Goal: Information Seeking & Learning: Check status

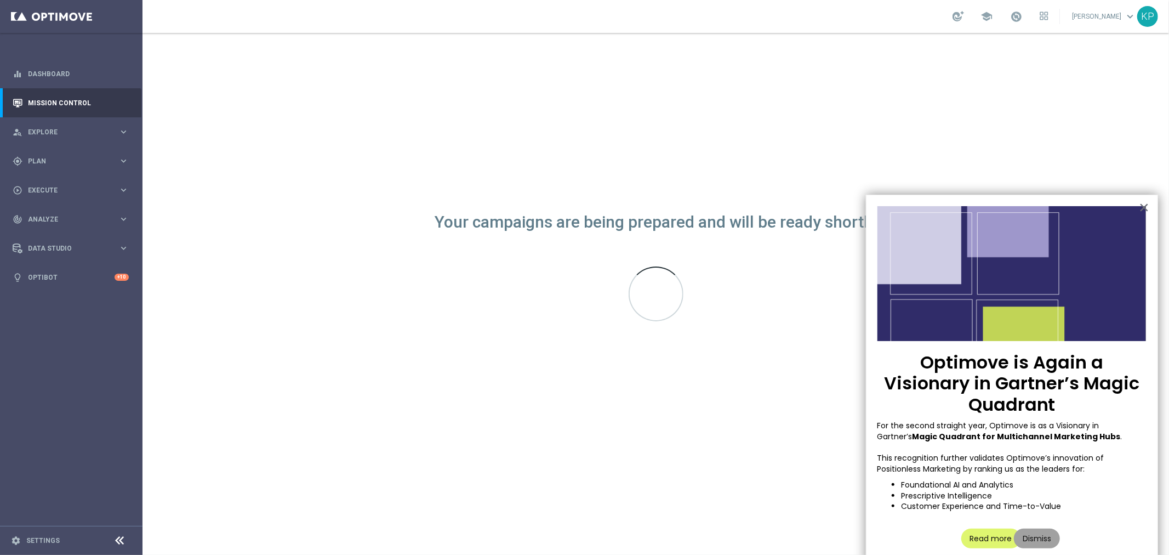
click at [1036, 529] on button "Dismiss" at bounding box center [1037, 539] width 46 height 20
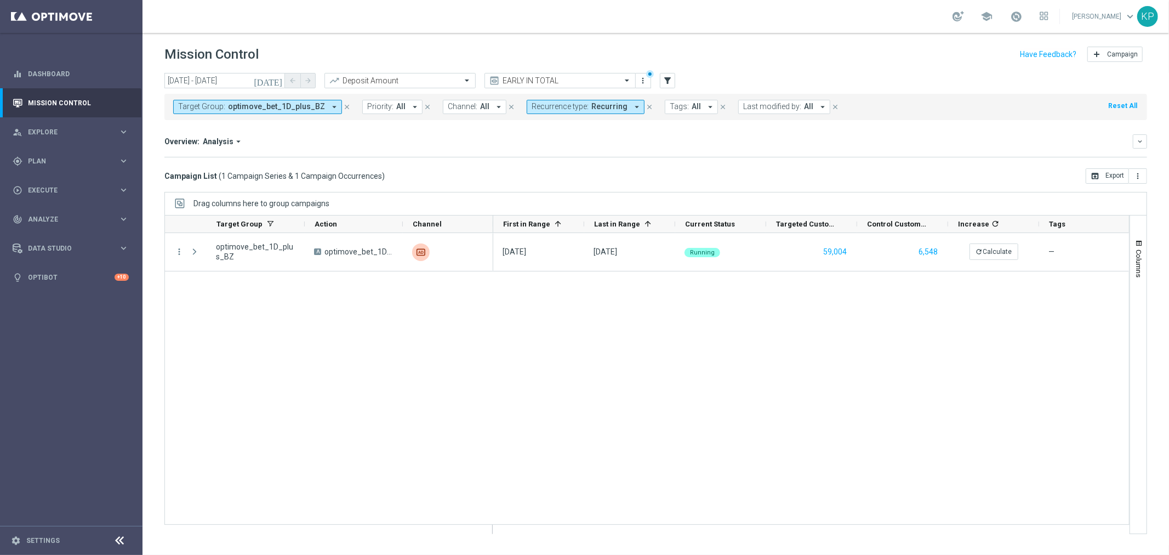
click at [277, 79] on icon "[DATE]" at bounding box center [269, 81] width 30 height 10
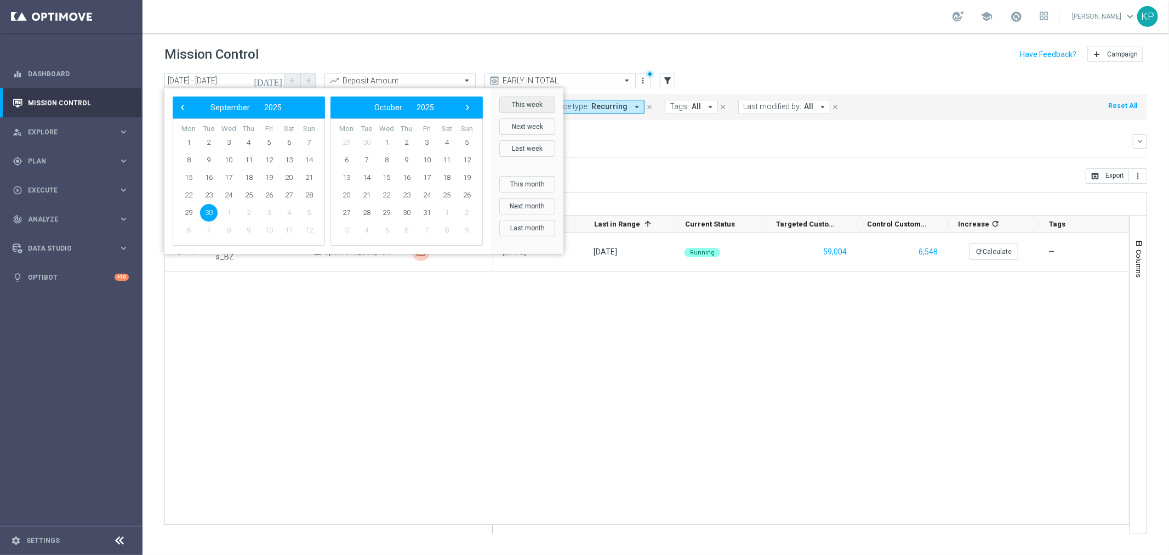
click at [513, 103] on button "This week" at bounding box center [527, 104] width 56 height 16
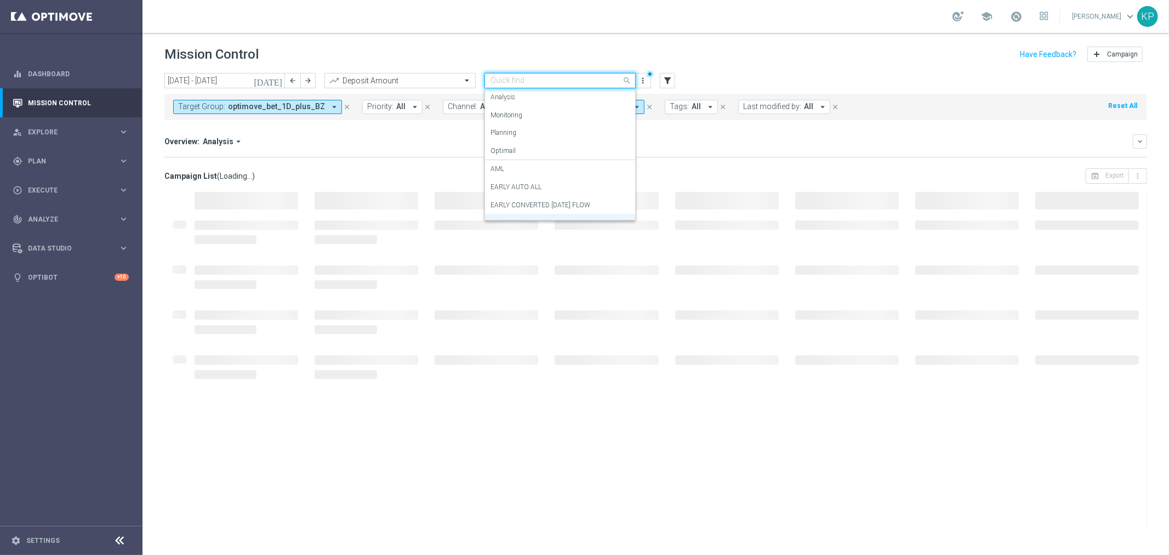
click at [551, 83] on input "text" at bounding box center [549, 80] width 117 height 9
click at [530, 129] on div "Planning" at bounding box center [560, 133] width 139 height 18
click at [532, 77] on input "text" at bounding box center [549, 80] width 117 height 9
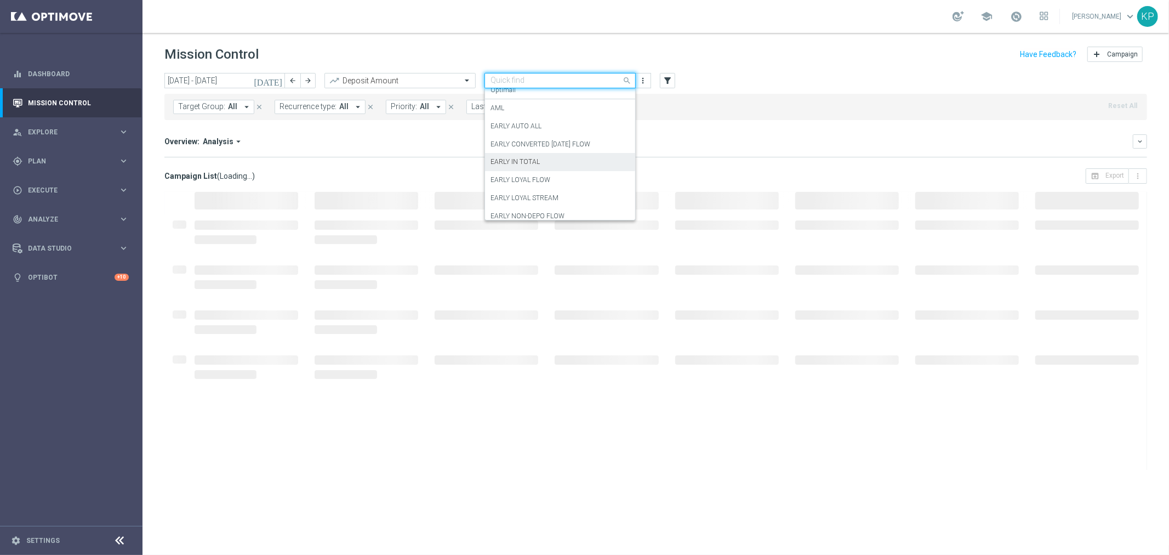
click at [529, 159] on label "EARLY IN TOTAL" at bounding box center [515, 161] width 49 height 9
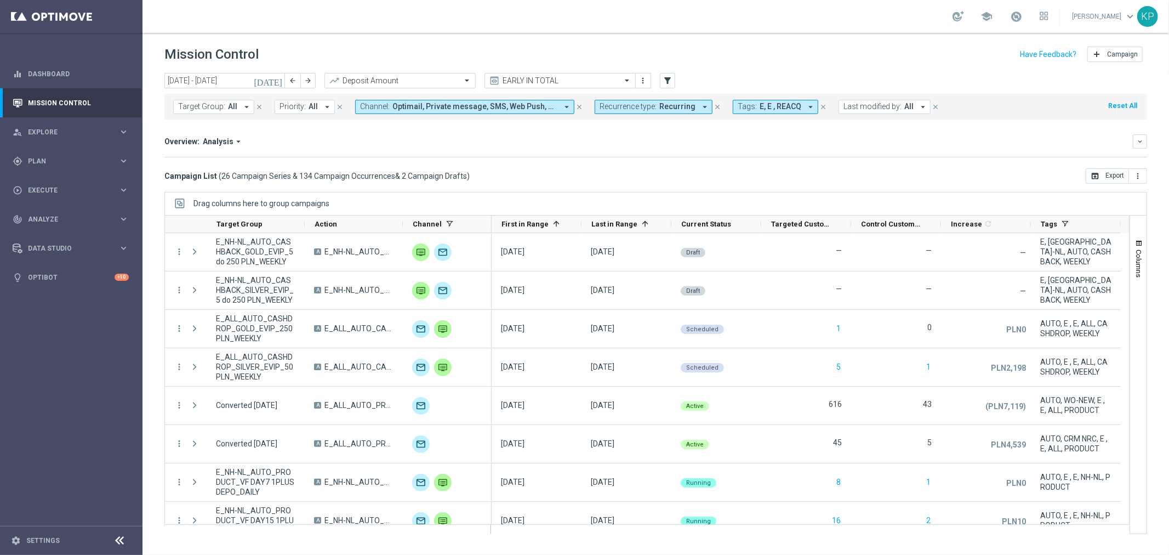
click at [272, 80] on button "[DATE]" at bounding box center [268, 81] width 33 height 16
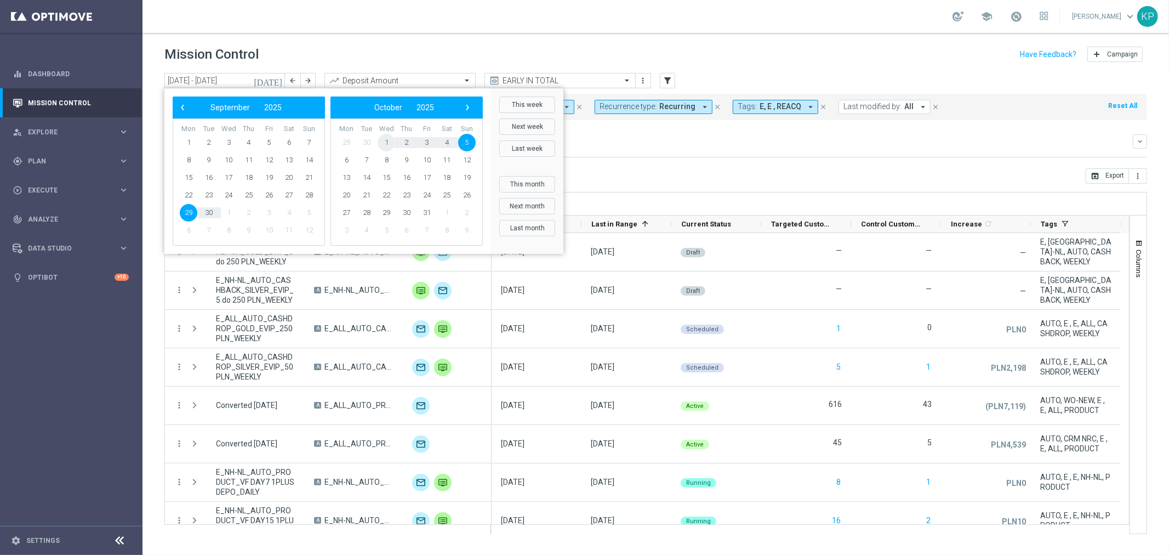
click at [388, 139] on span "1" at bounding box center [387, 143] width 18 height 18
click at [231, 143] on span "1" at bounding box center [229, 143] width 18 height 18
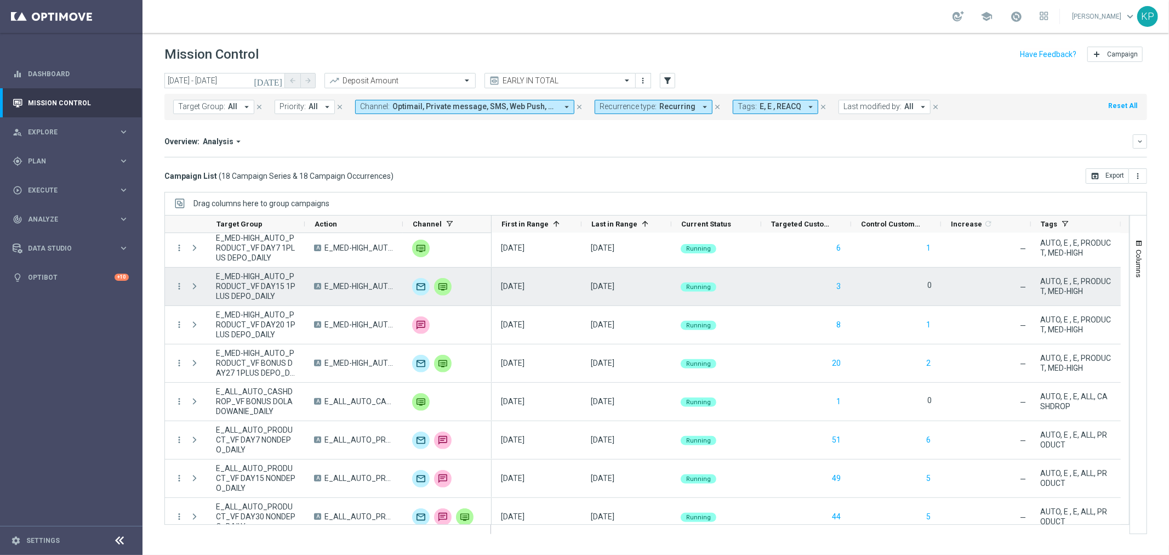
scroll to position [399, 0]
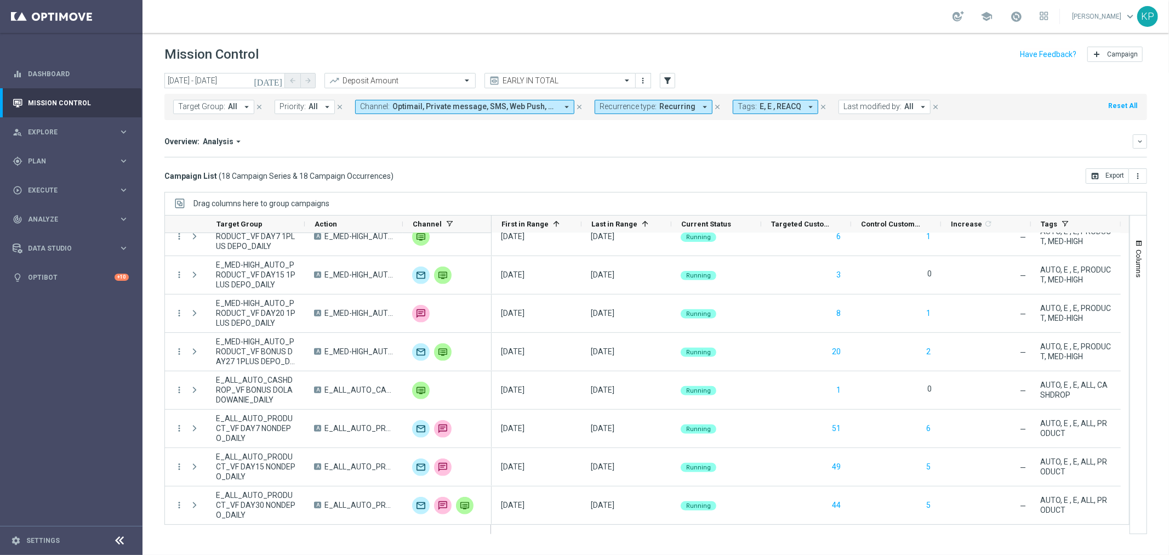
click at [277, 79] on icon "[DATE]" at bounding box center [269, 81] width 30 height 10
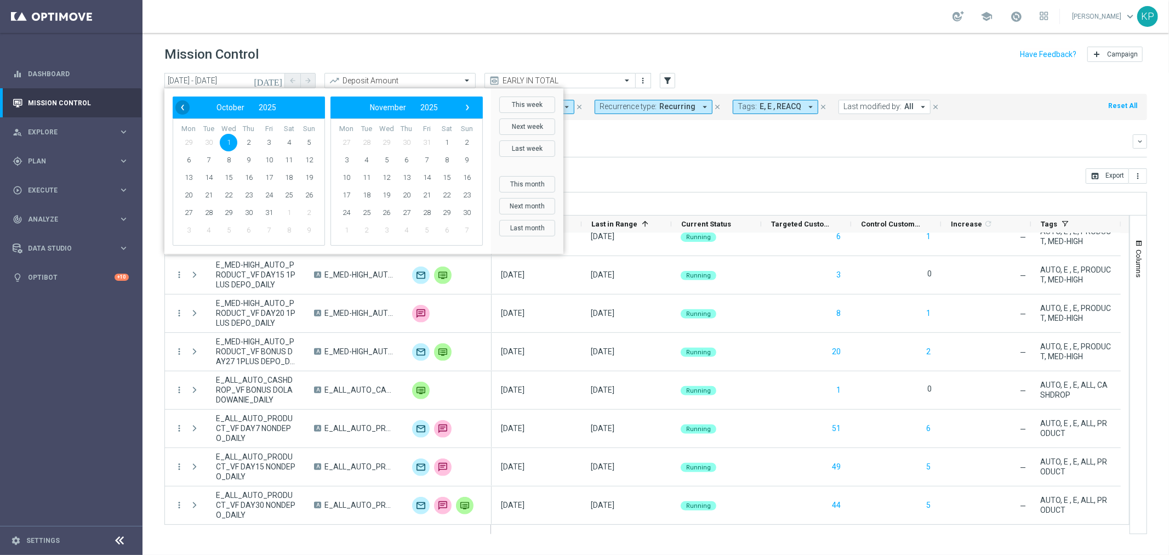
click at [185, 106] on span "‹" at bounding box center [182, 107] width 14 height 14
click at [423, 217] on span "31" at bounding box center [427, 213] width 18 height 18
click at [271, 212] on span "31" at bounding box center [269, 213] width 18 height 18
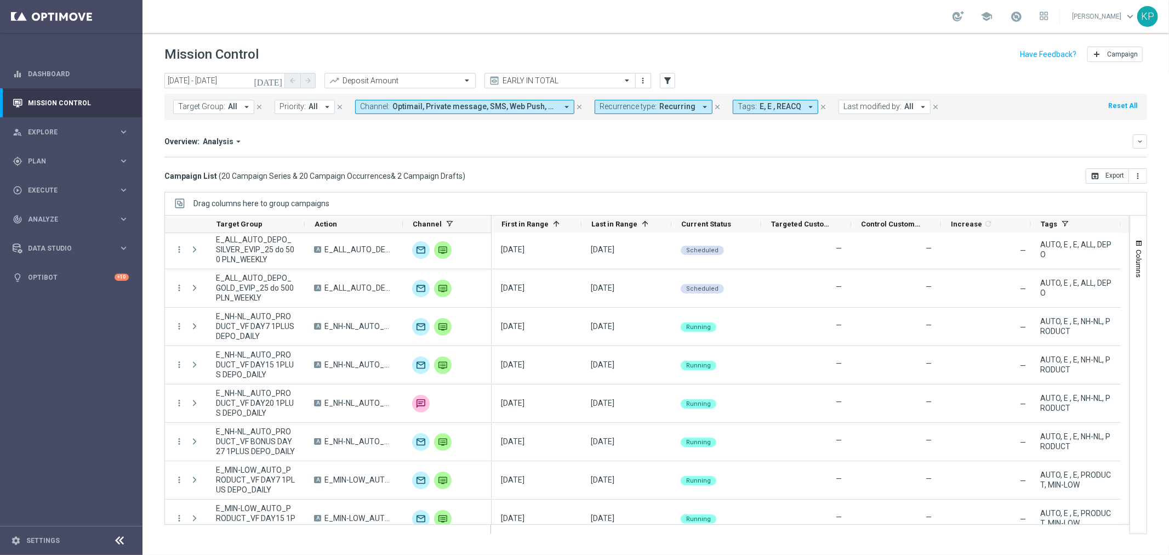
scroll to position [0, 0]
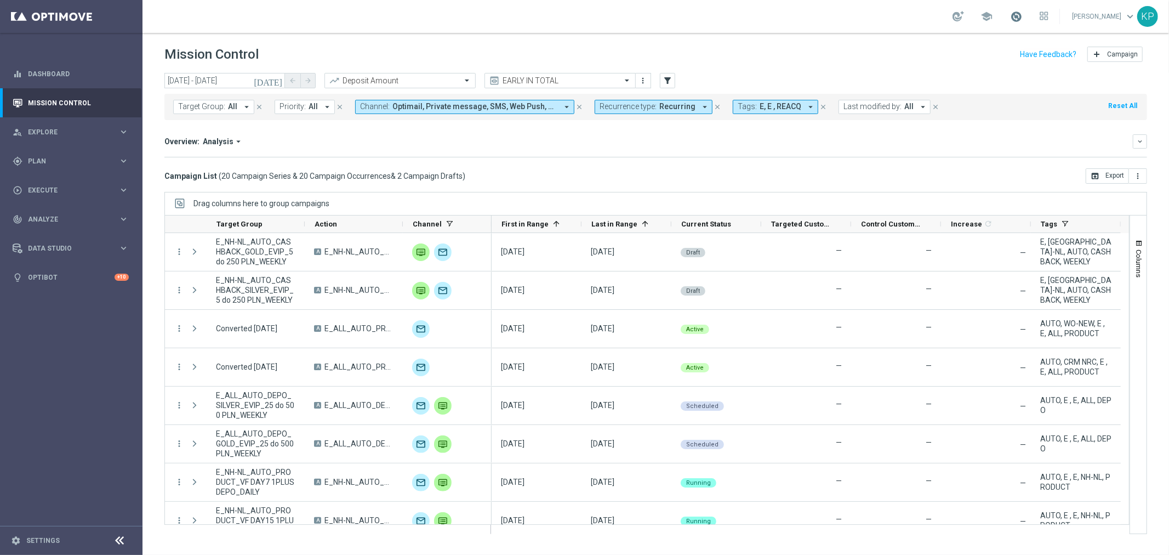
click at [1014, 14] on span at bounding box center [1016, 16] width 12 height 12
click at [822, 29] on div "school Last available data: [DATE] Batch process completed with errors check_ci…" at bounding box center [656, 16] width 1027 height 33
click at [276, 81] on icon "[DATE]" at bounding box center [269, 81] width 30 height 10
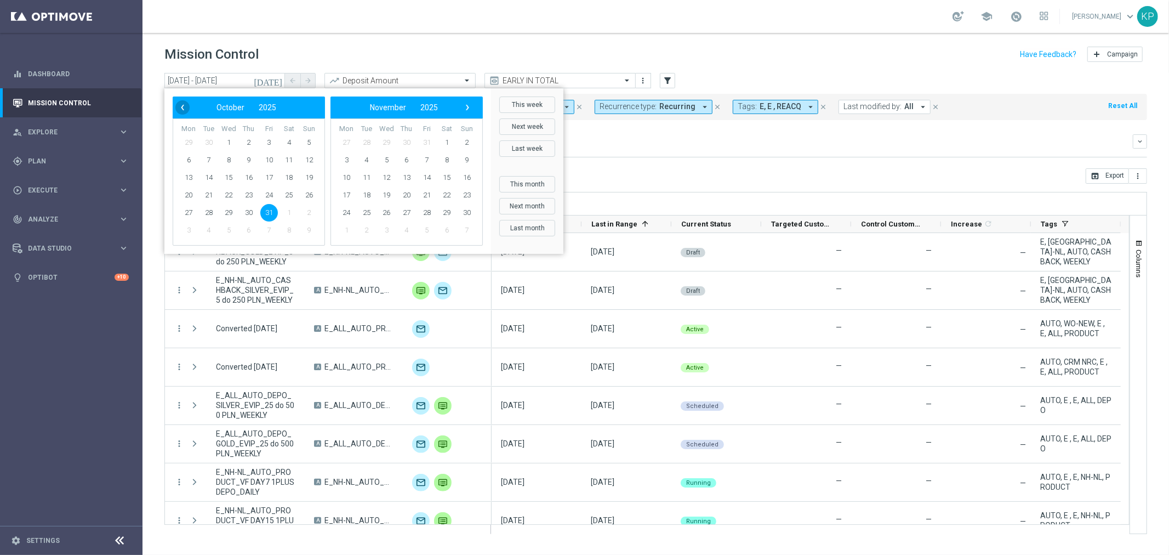
click at [177, 108] on span "‹" at bounding box center [182, 107] width 14 height 14
click at [211, 214] on span "30" at bounding box center [209, 213] width 18 height 18
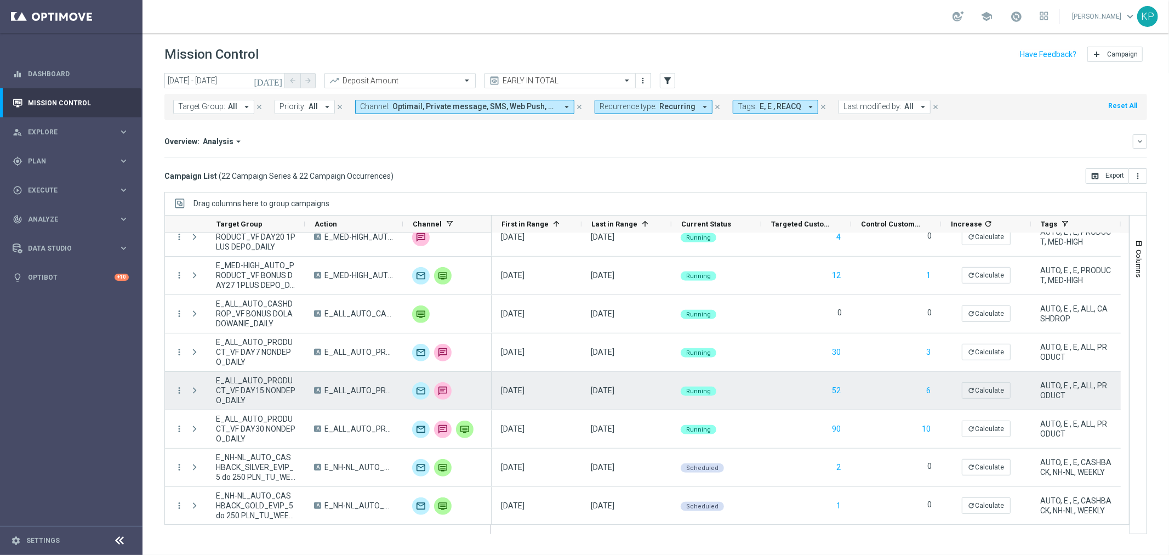
scroll to position [553, 0]
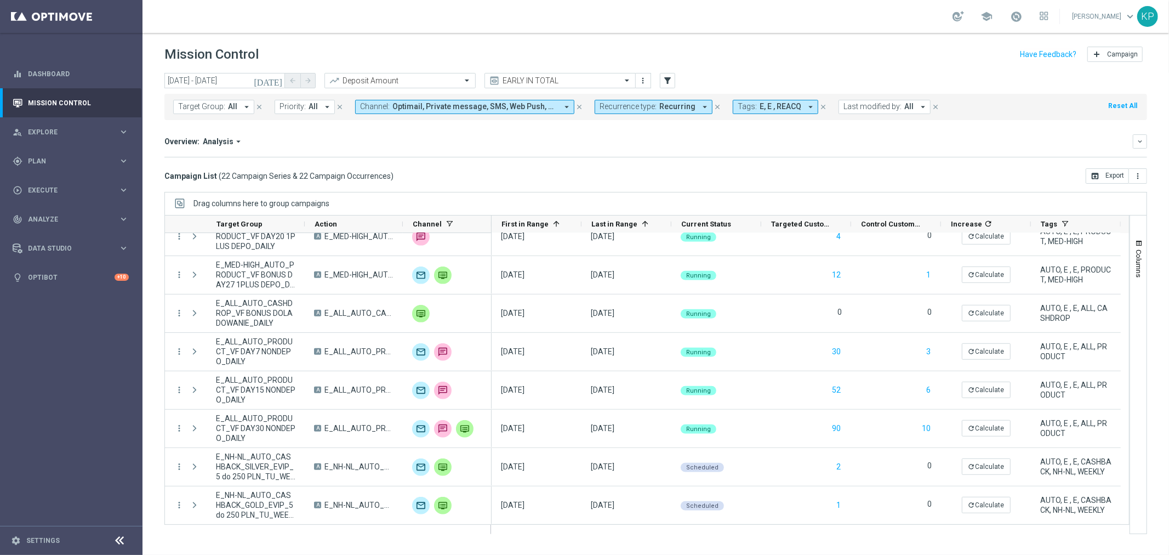
click at [274, 79] on icon "[DATE]" at bounding box center [269, 81] width 30 height 10
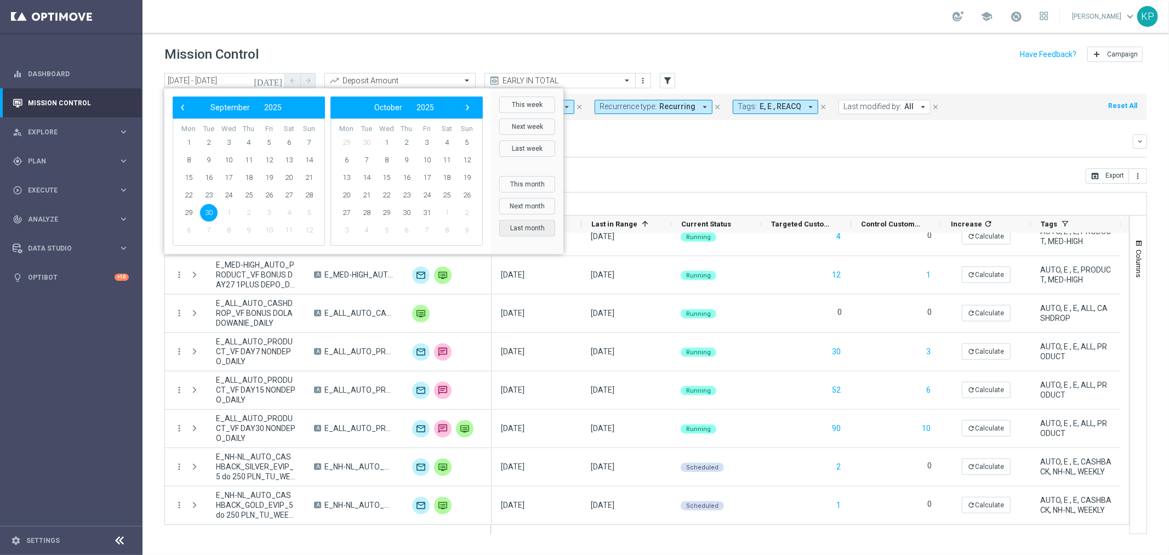
click at [526, 223] on button "Last month" at bounding box center [527, 228] width 56 height 16
type input "[DATE] - [DATE]"
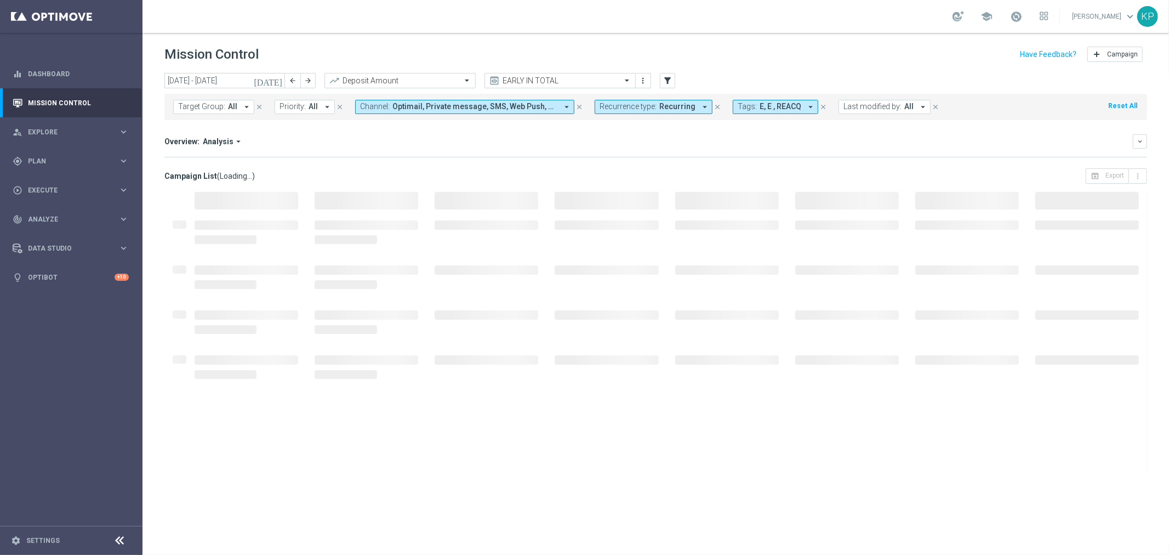
click at [782, 106] on span "E, E , REACQ" at bounding box center [781, 106] width 42 height 9
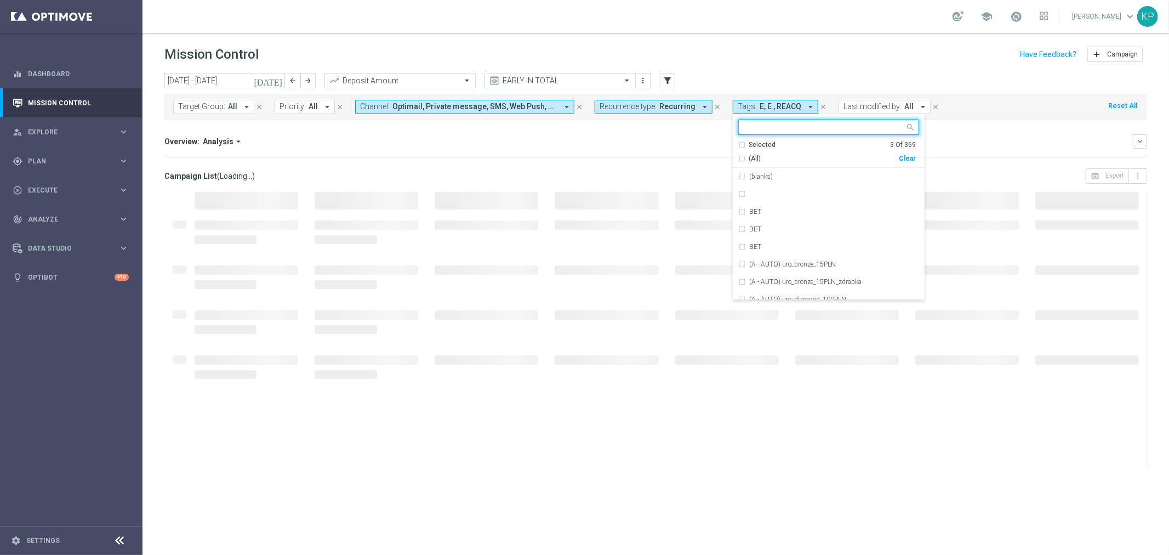
scroll to position [0, 0]
click at [738, 138] on ng-select "Selected 3 of 369 Selected 3 Of 369 (All) Clear (blanks) BET BET BET (A - AUTO)…" at bounding box center [829, 210] width 192 height 180
click at [738, 145] on div "Selected 3 Of 369" at bounding box center [827, 144] width 178 height 9
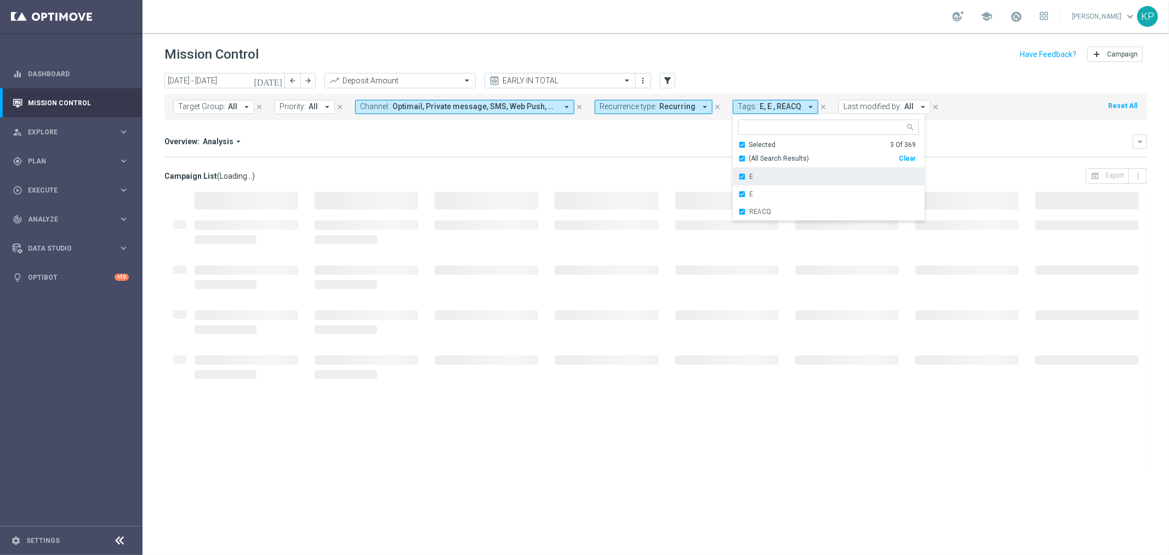
click at [738, 177] on div "E" at bounding box center [828, 177] width 181 height 18
click at [738, 171] on div "E" at bounding box center [828, 177] width 181 height 18
click at [738, 143] on div "Selected 1 Of 369" at bounding box center [827, 144] width 178 height 9
click at [669, 141] on div "Overview: Analysis arrow_drop_down" at bounding box center [648, 142] width 969 height 10
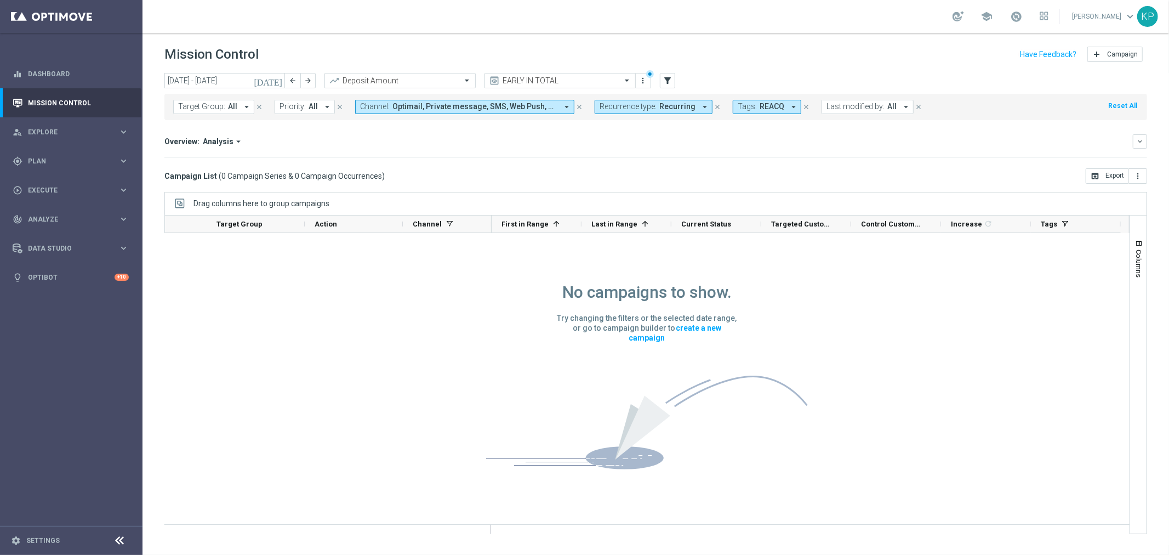
click at [660, 110] on span "Recurring" at bounding box center [678, 106] width 36 height 9
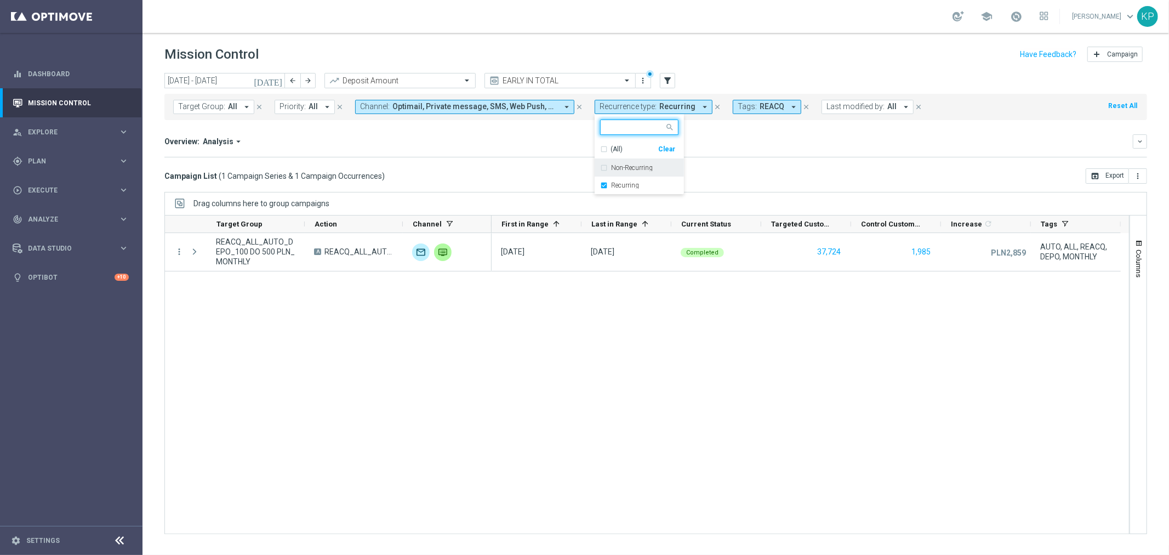
click at [632, 166] on label "Non-Recurring" at bounding box center [632, 167] width 42 height 7
click at [627, 179] on div "Recurring" at bounding box center [639, 186] width 78 height 18
click at [536, 138] on div "Overview: Analysis arrow_drop_down" at bounding box center [648, 142] width 969 height 10
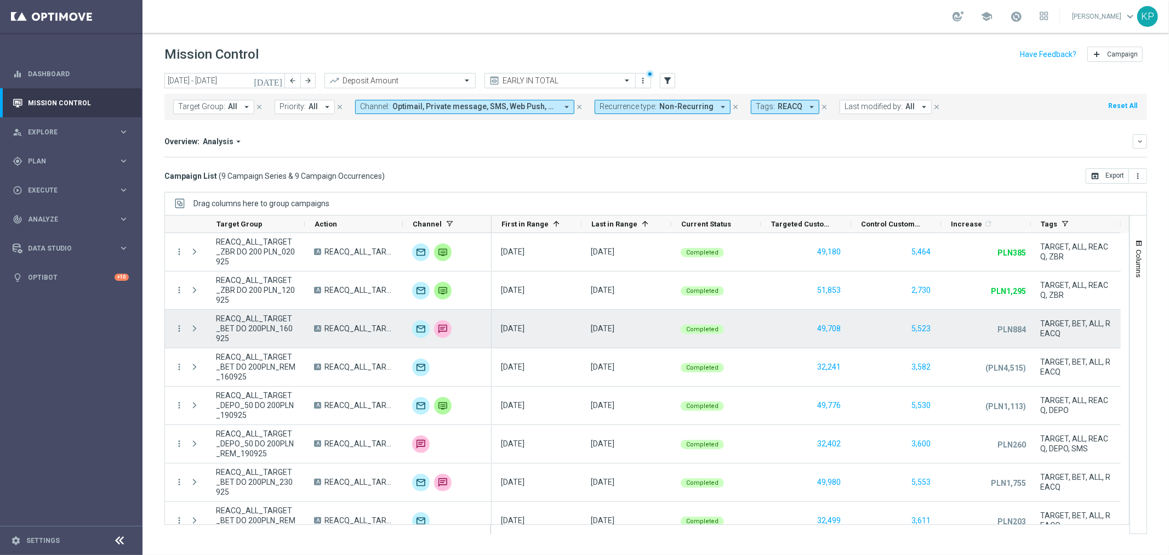
scroll to position [54, 0]
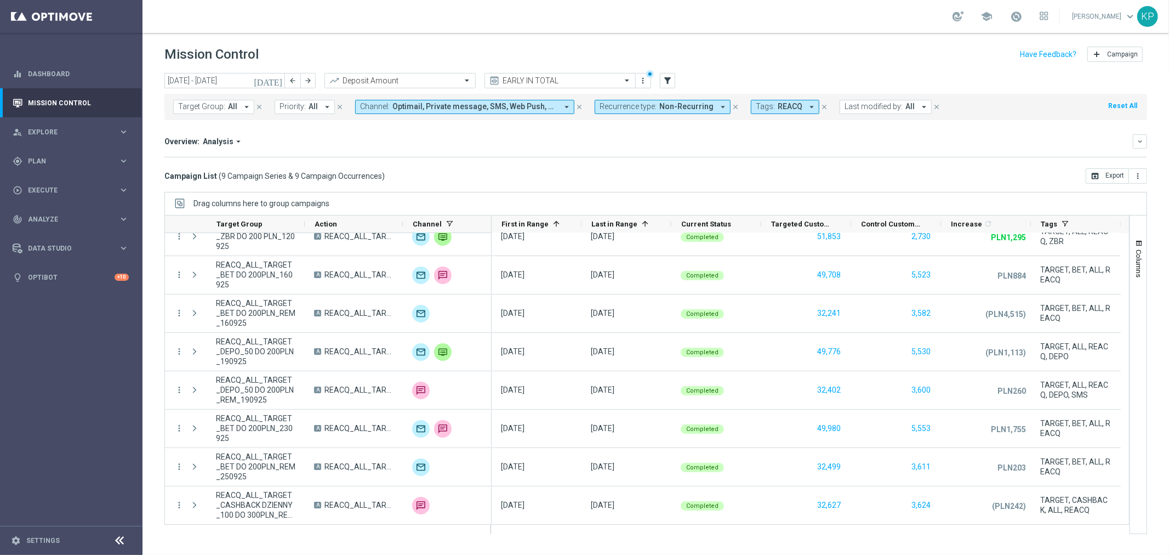
click at [853, 188] on div "[DATE] [DATE] - [DATE] arrow_back arrow_forward Deposit Amount trending_up EARL…" at bounding box center [656, 309] width 1027 height 472
